Goal: Task Accomplishment & Management: Manage account settings

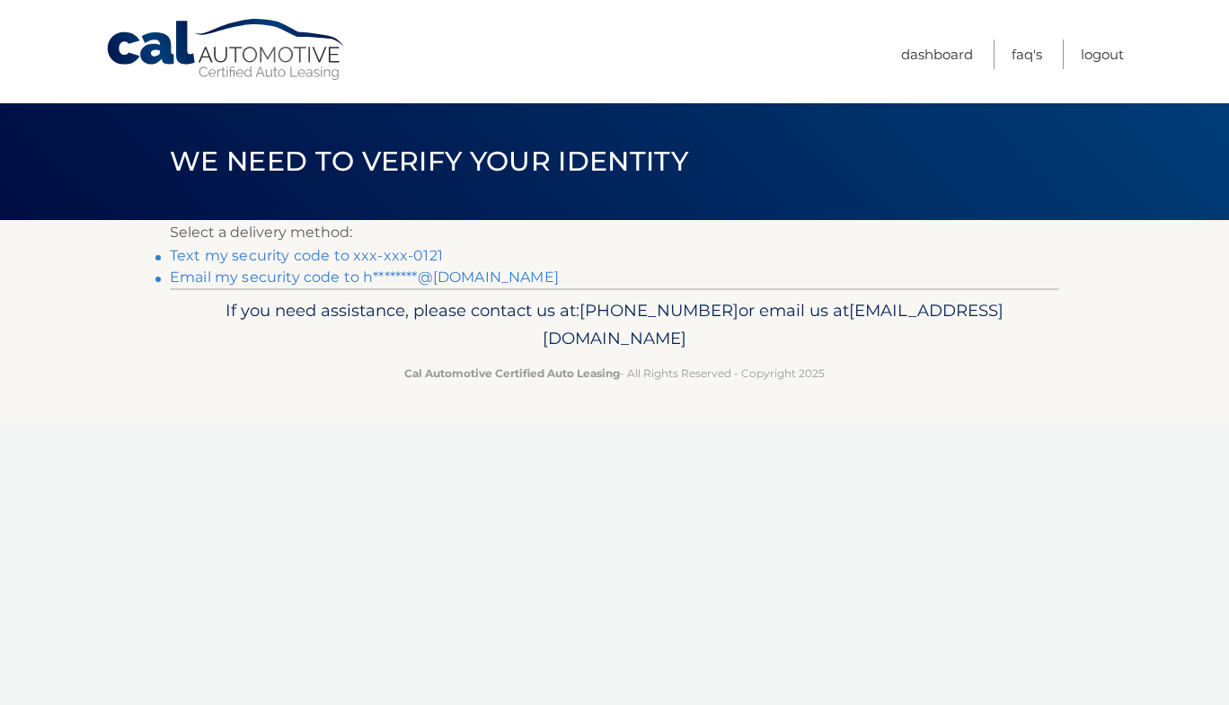
click at [324, 257] on link "Text my security code to xxx-xxx-0121" at bounding box center [306, 255] width 273 height 17
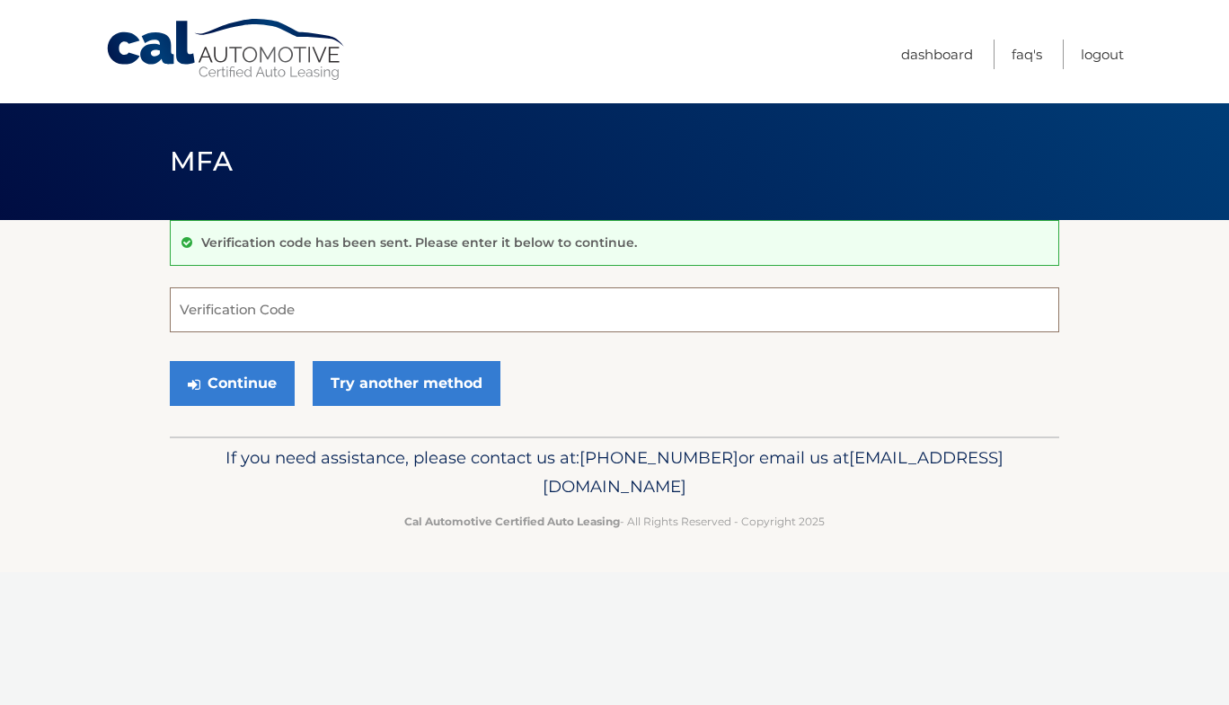
click at [276, 315] on input "Verification Code" at bounding box center [615, 310] width 890 height 45
type input "978954"
click at [231, 375] on button "Continue" at bounding box center [232, 383] width 125 height 45
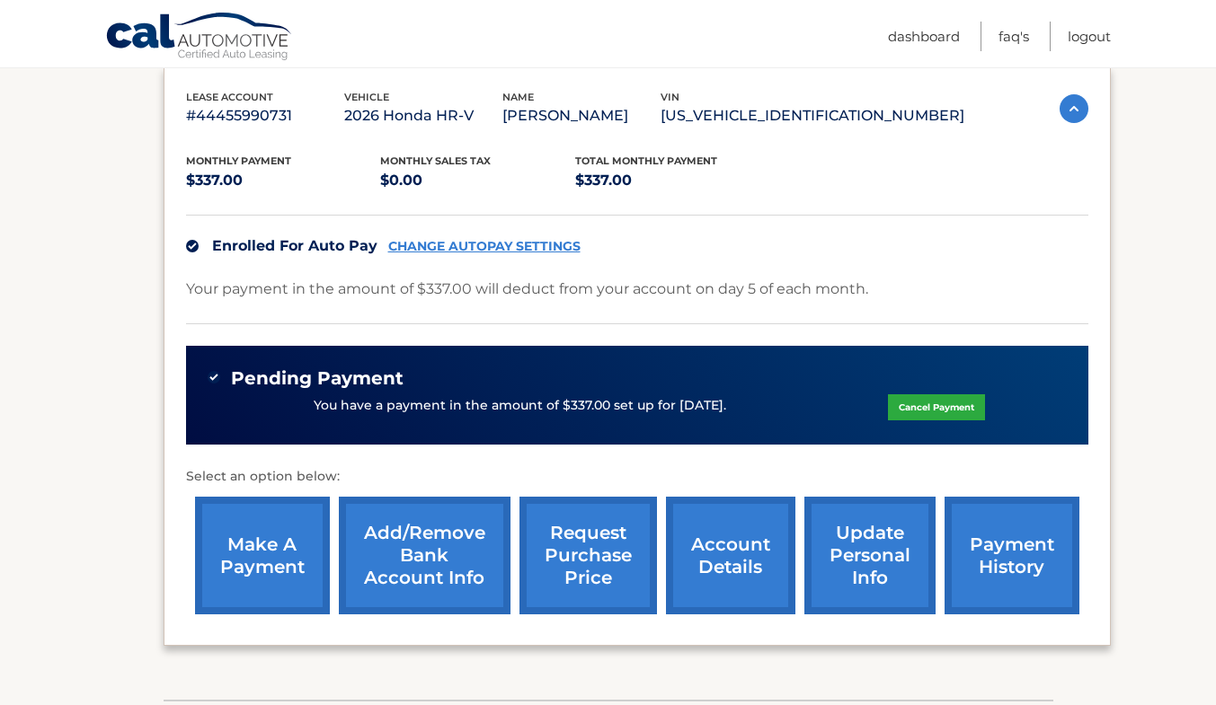
scroll to position [297, 0]
